Goal: Use online tool/utility: Use online tool/utility

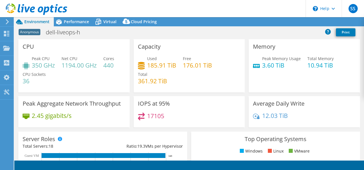
select select "[GEOGRAPHIC_DATA]"
select select "USD"
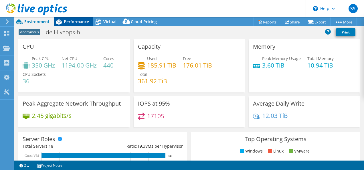
click at [83, 19] on span "Performance" at bounding box center [76, 21] width 25 height 5
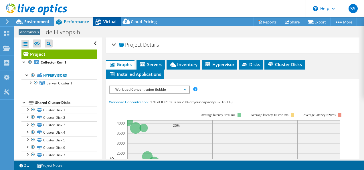
click at [107, 20] on span "Virtual" at bounding box center [109, 21] width 13 height 5
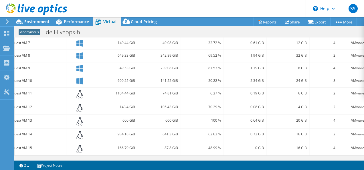
scroll to position [0, 41]
